Goal: Information Seeking & Learning: Learn about a topic

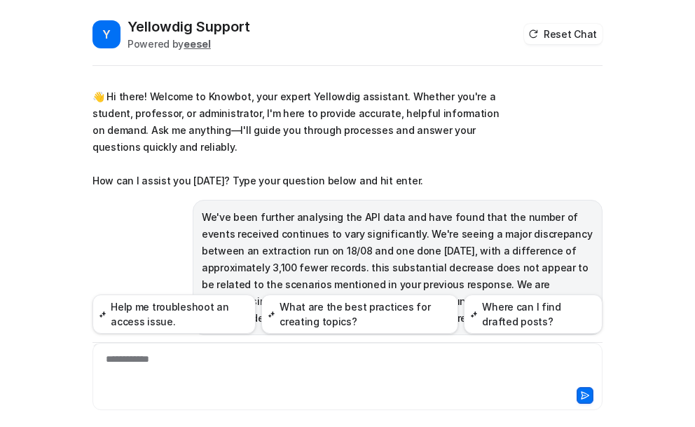
scroll to position [319, 0]
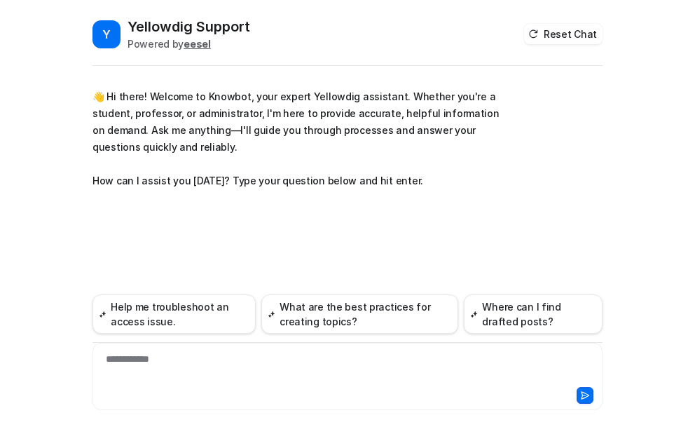
click at [118, 361] on div "**********" at bounding box center [347, 368] width 503 height 32
paste div
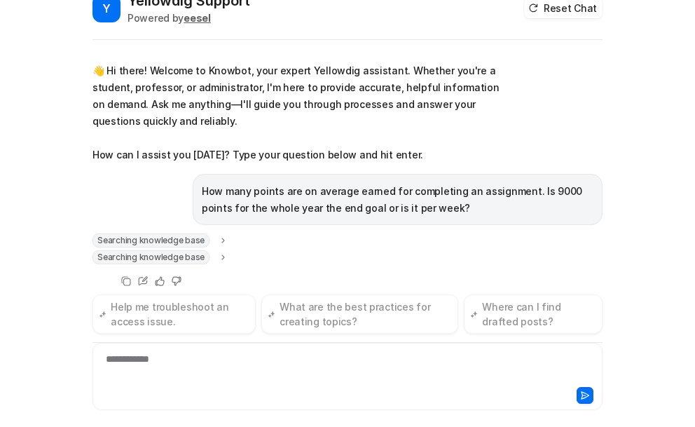
scroll to position [38, 0]
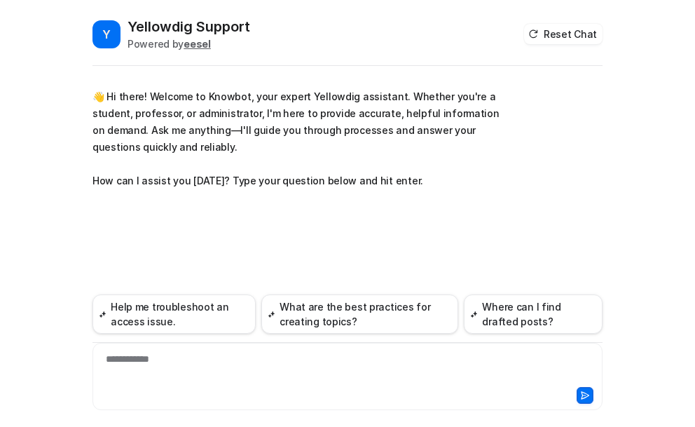
click at [153, 359] on div "**********" at bounding box center [347, 368] width 503 height 32
paste div
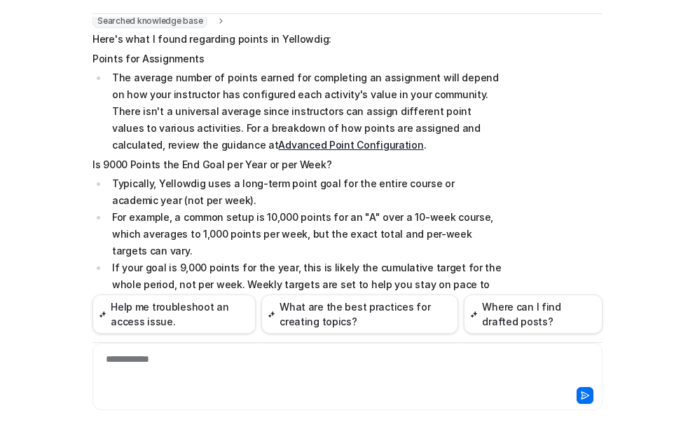
scroll to position [280, 0]
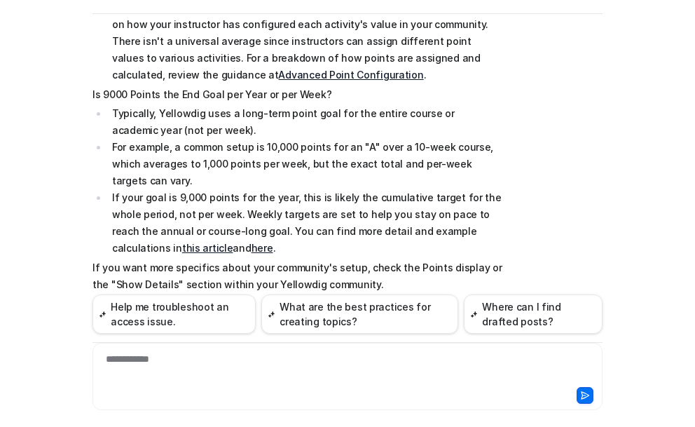
click at [182, 242] on link "this article" at bounding box center [207, 248] width 51 height 12
click at [252, 242] on link "here" at bounding box center [263, 248] width 22 height 12
click at [278, 74] on link "Advanced Point Configuration" at bounding box center [350, 75] width 145 height 12
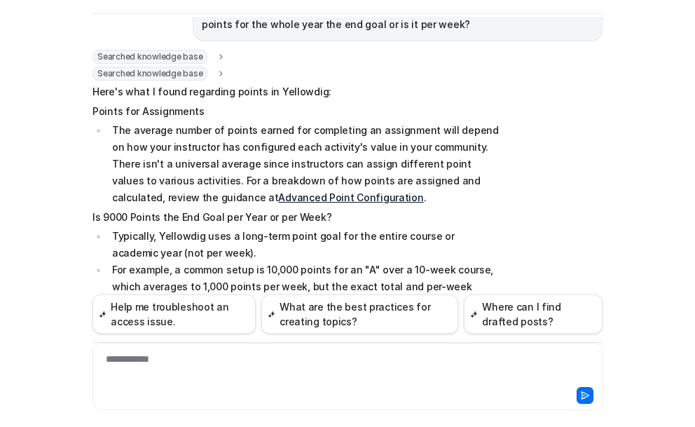
scroll to position [70, 0]
